Goal: Task Accomplishment & Management: Manage account settings

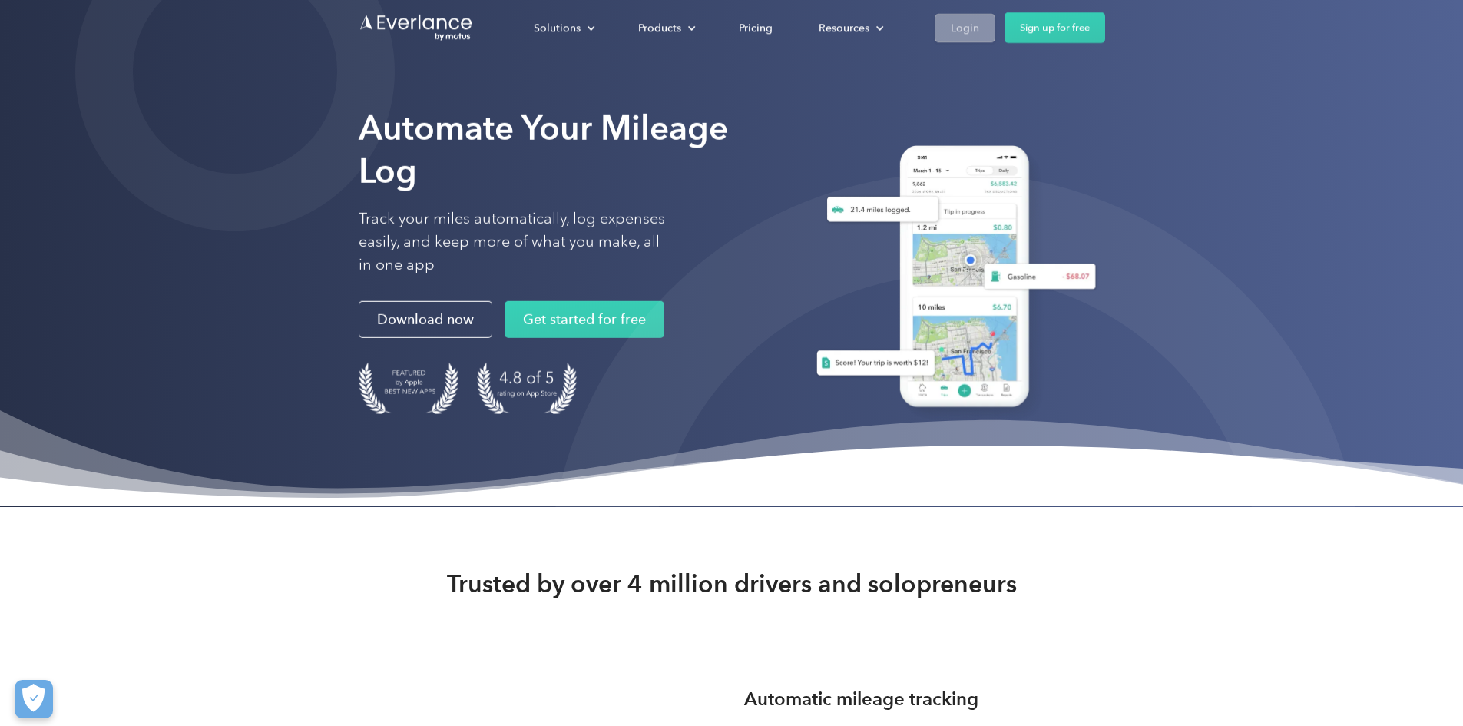
click at [995, 15] on link "Login" at bounding box center [965, 27] width 61 height 28
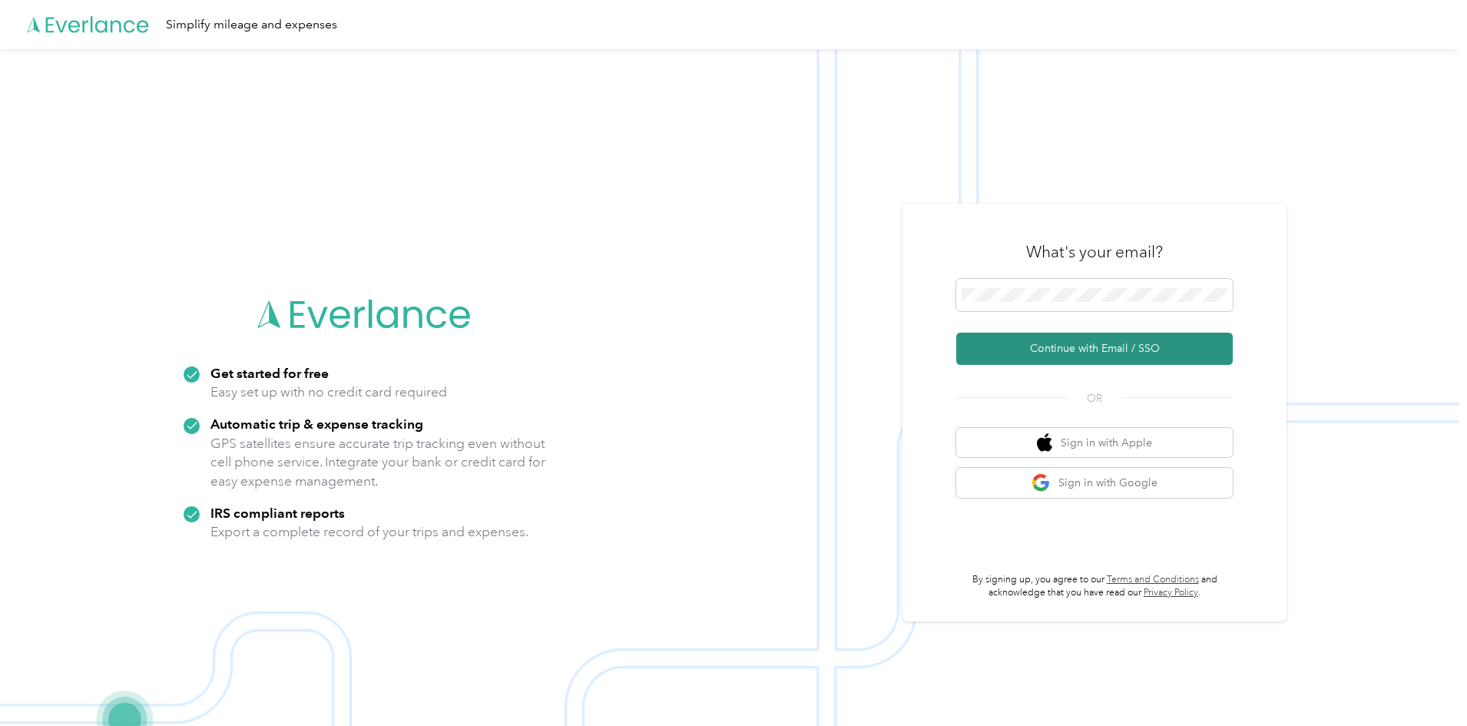
click at [1061, 346] on button "Continue with Email / SSO" at bounding box center [1094, 349] width 277 height 32
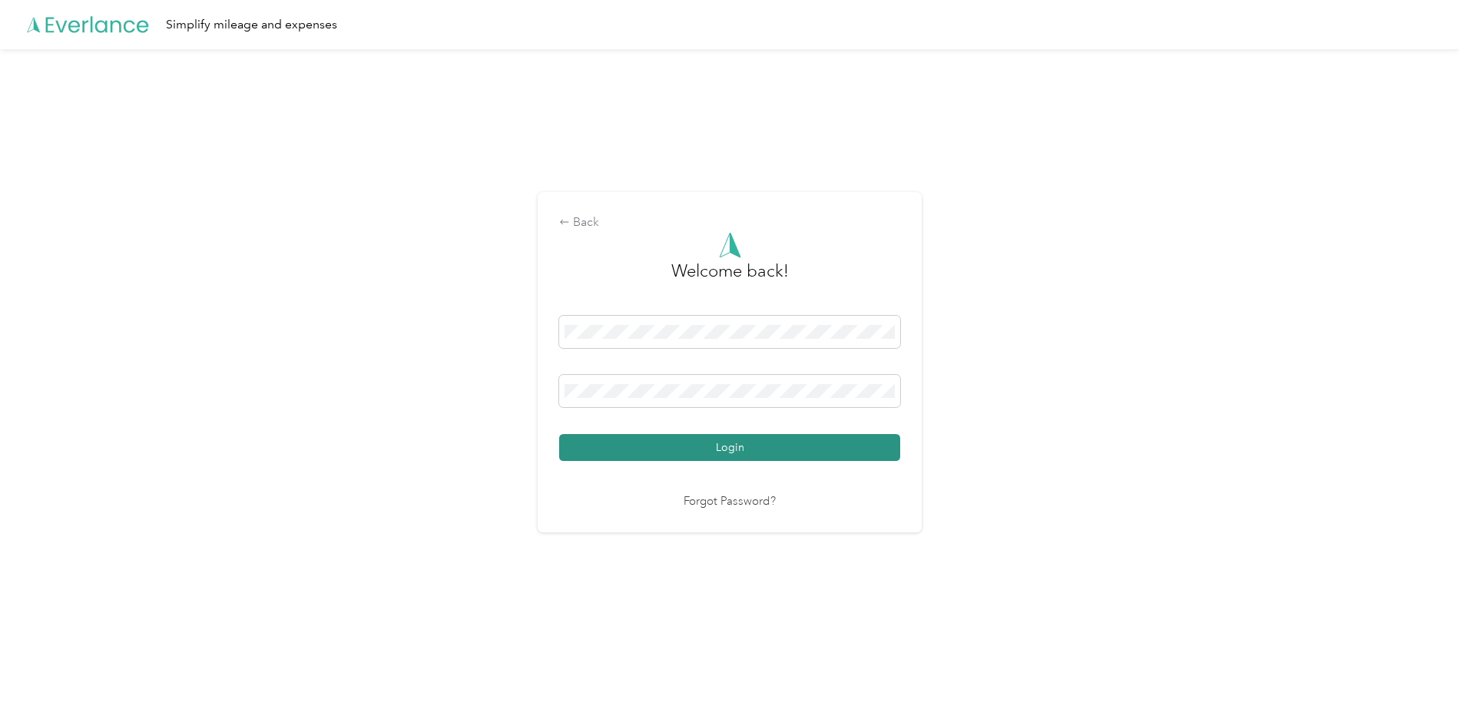
click at [670, 441] on button "Login" at bounding box center [729, 447] width 341 height 27
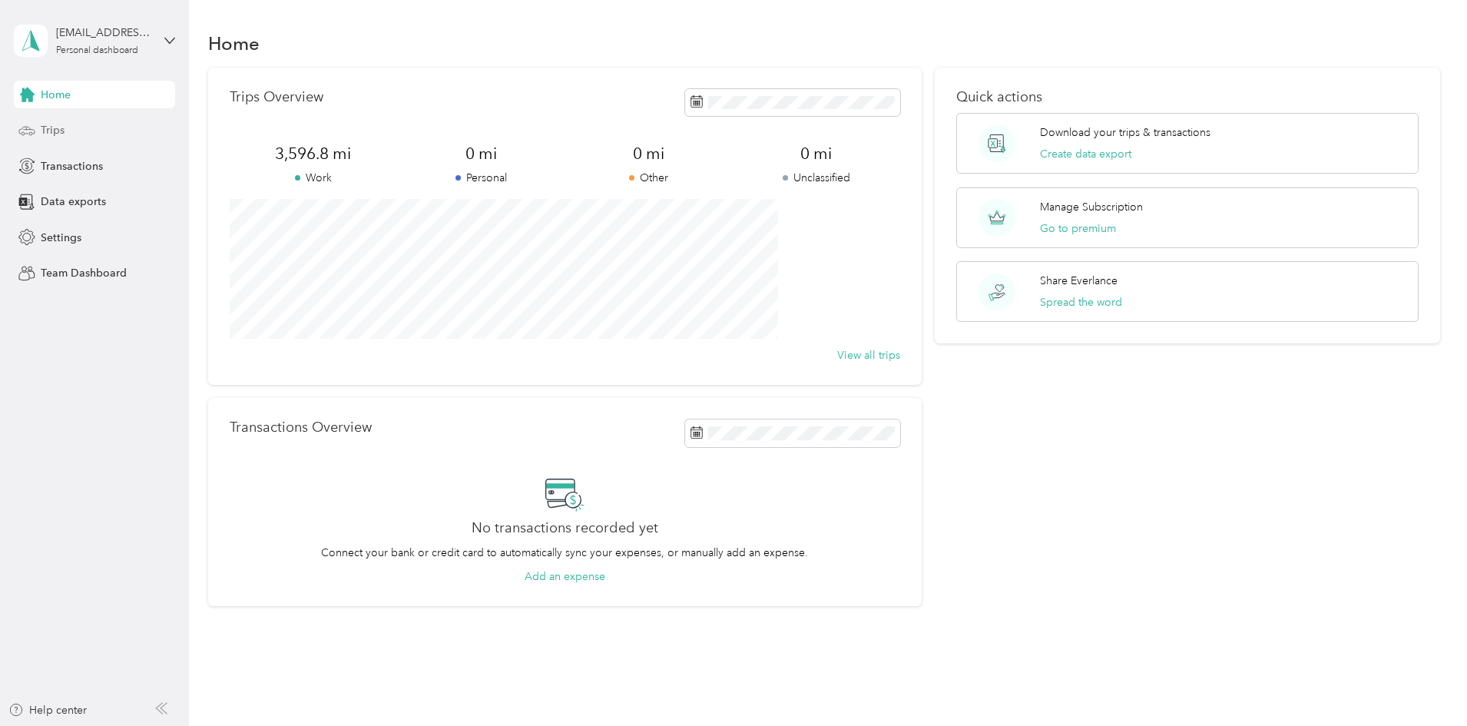
click at [92, 125] on div "Trips" at bounding box center [94, 131] width 161 height 28
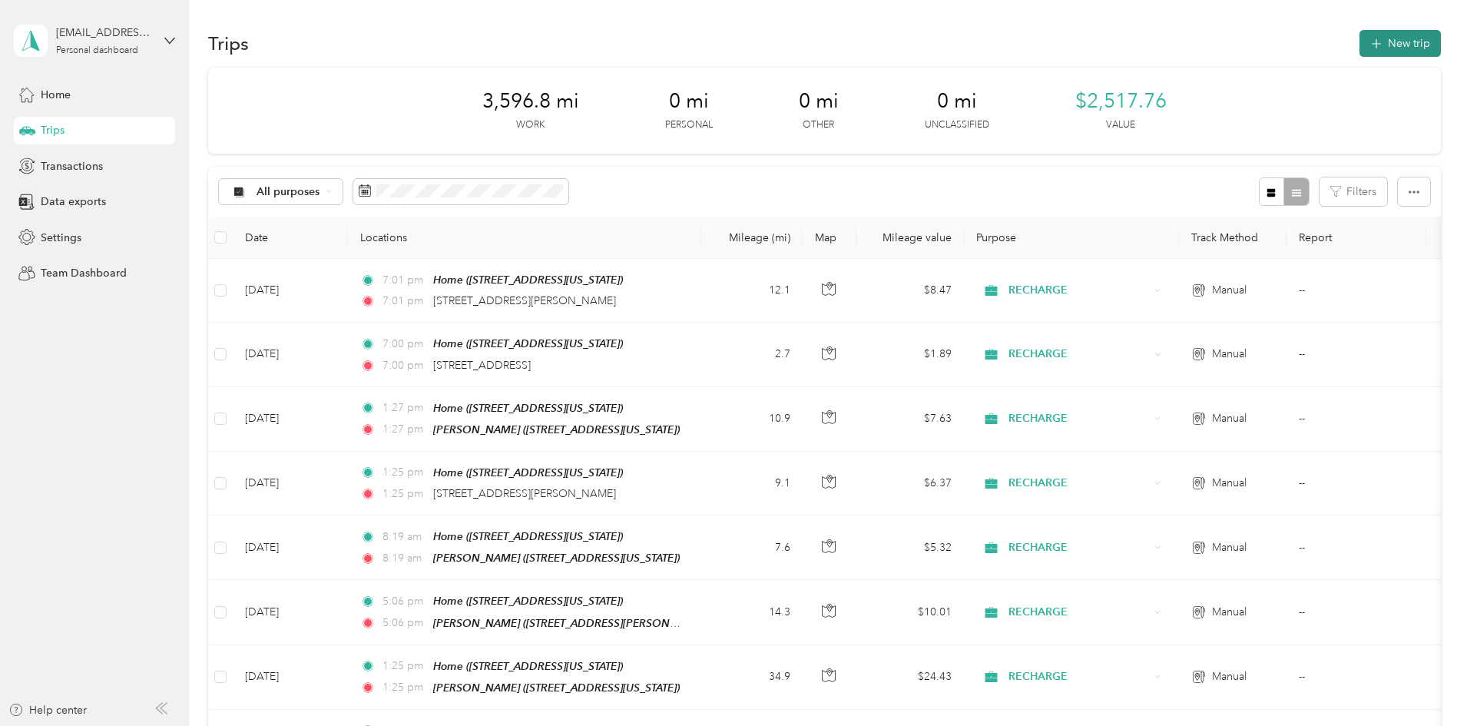
click at [1359, 35] on button "New trip" at bounding box center [1399, 43] width 81 height 27
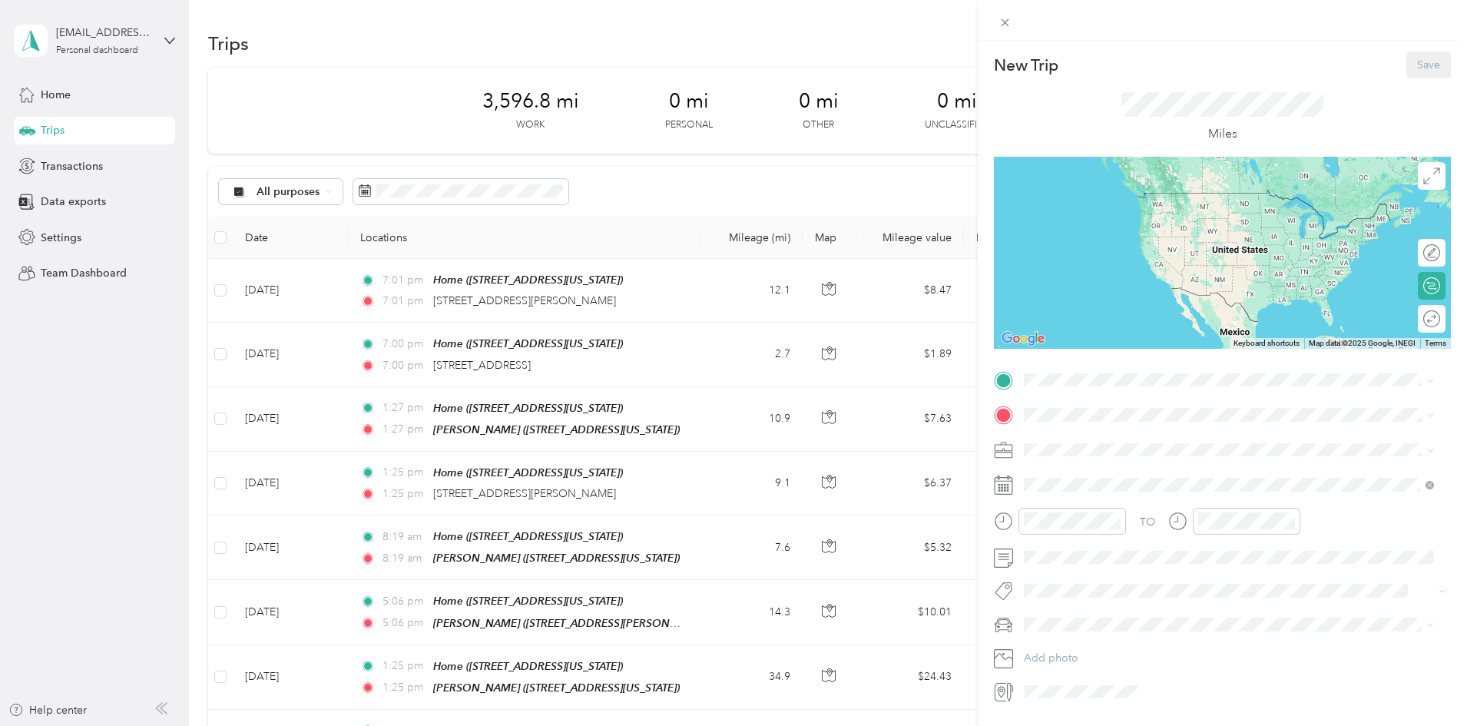
click at [1088, 444] on div "Home" at bounding box center [1130, 440] width 154 height 14
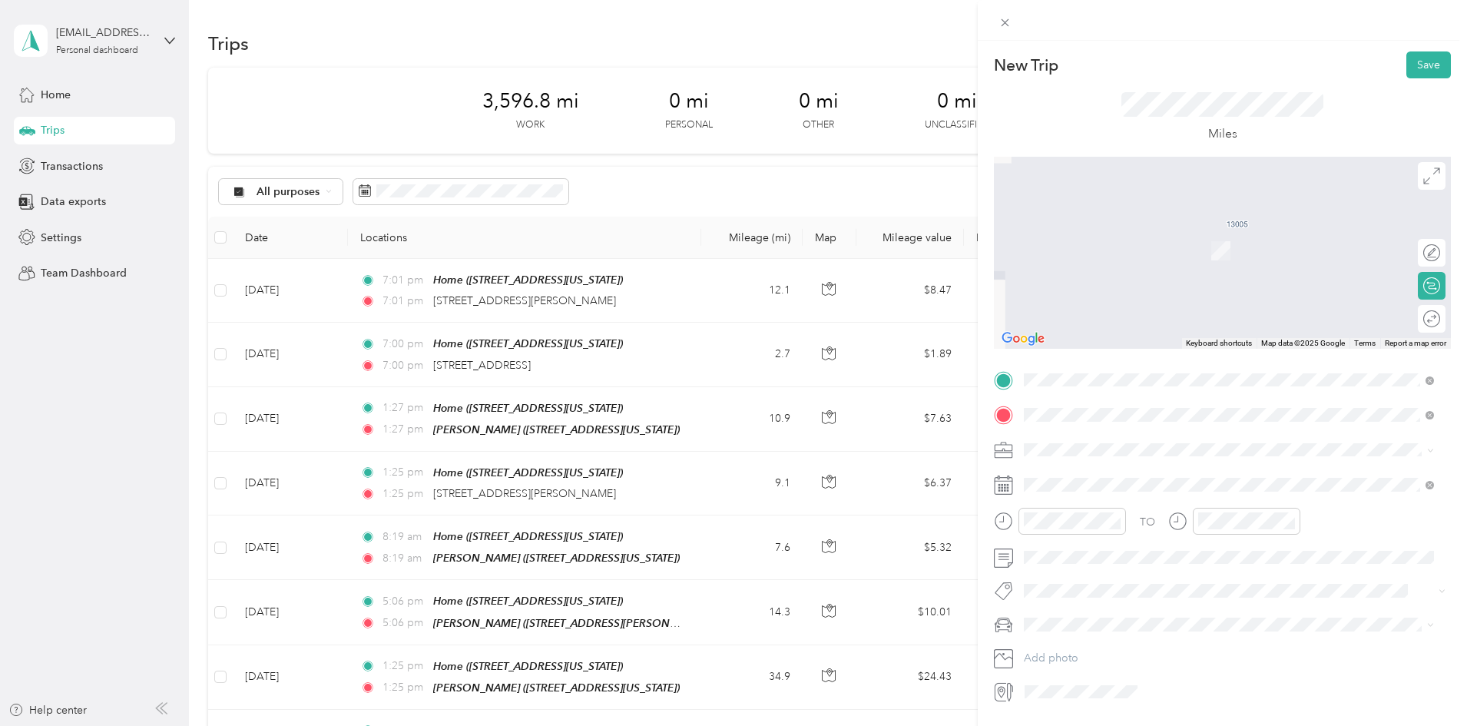
click at [1146, 474] on span "117 Wrangler Drive Coppell, Texas 75019, United States" at bounding box center [1130, 470] width 154 height 14
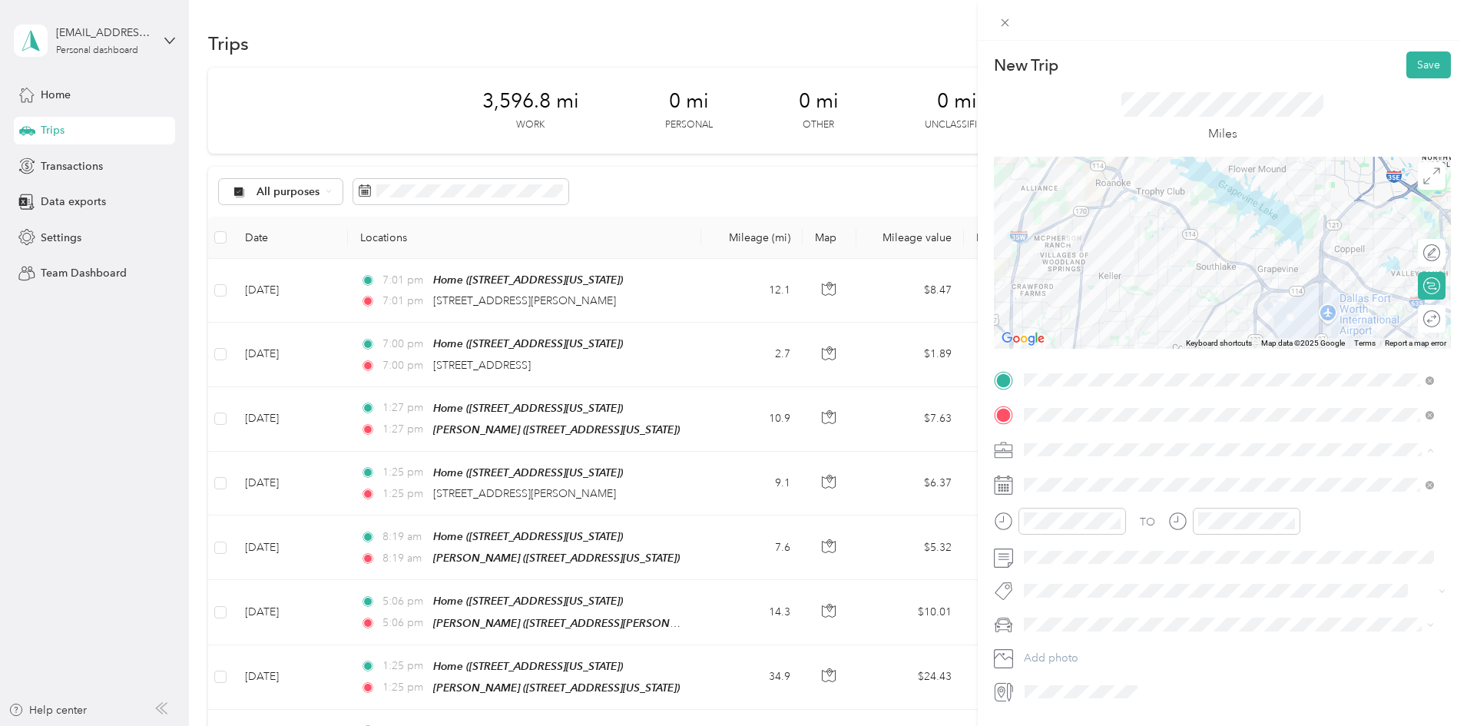
click at [1060, 528] on span "RECHARGE" at bounding box center [1057, 530] width 56 height 13
click at [1413, 324] on div at bounding box center [1424, 319] width 32 height 16
click at [1435, 61] on button "Save" at bounding box center [1428, 64] width 45 height 27
